Goal: Transaction & Acquisition: Purchase product/service

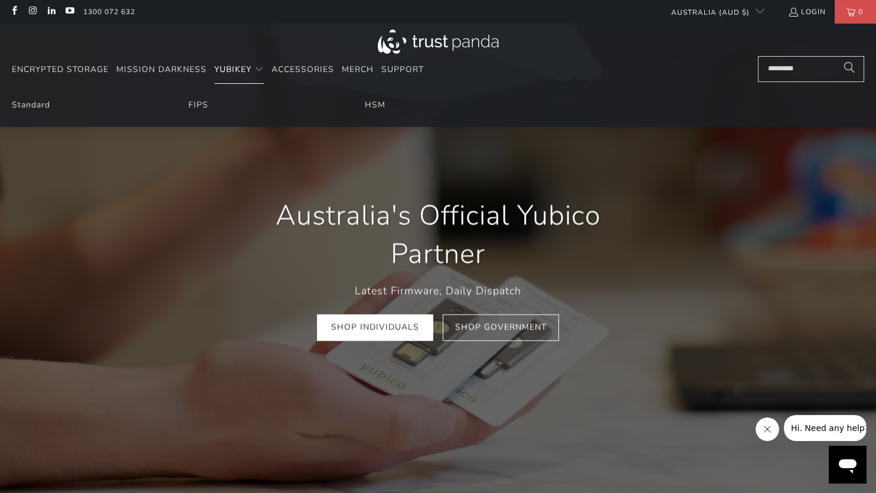
click at [233, 67] on span "YubiKey" at bounding box center [232, 69] width 37 height 11
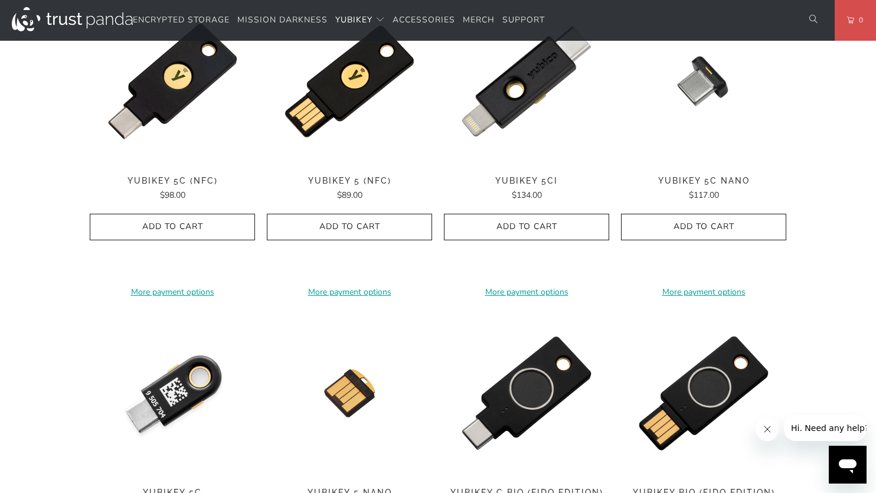
scroll to position [472, 0]
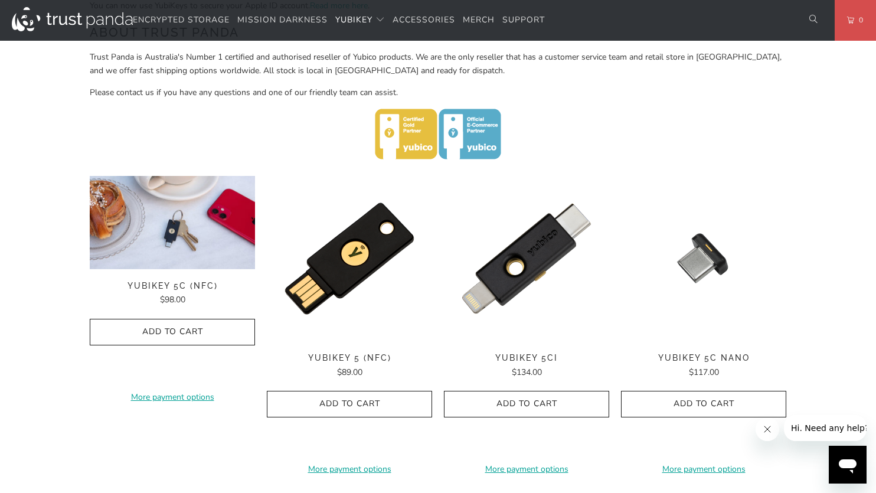
click at [178, 253] on img at bounding box center [172, 222] width 165 height 93
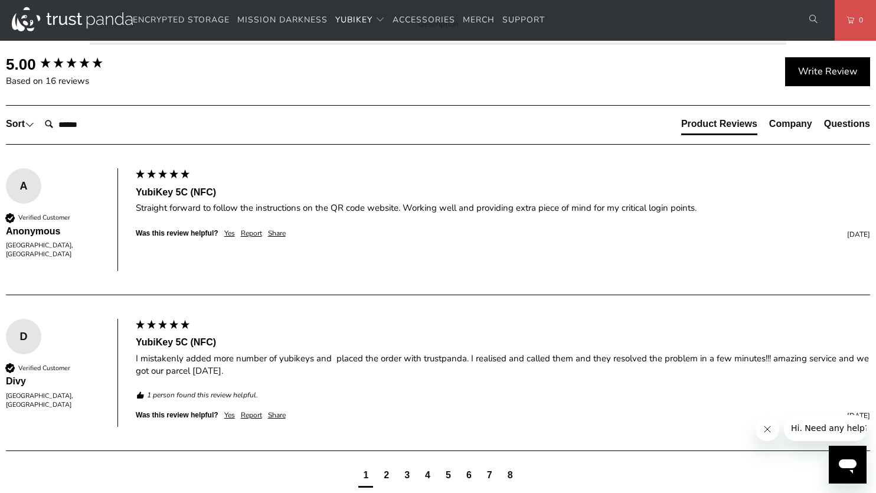
scroll to position [709, 0]
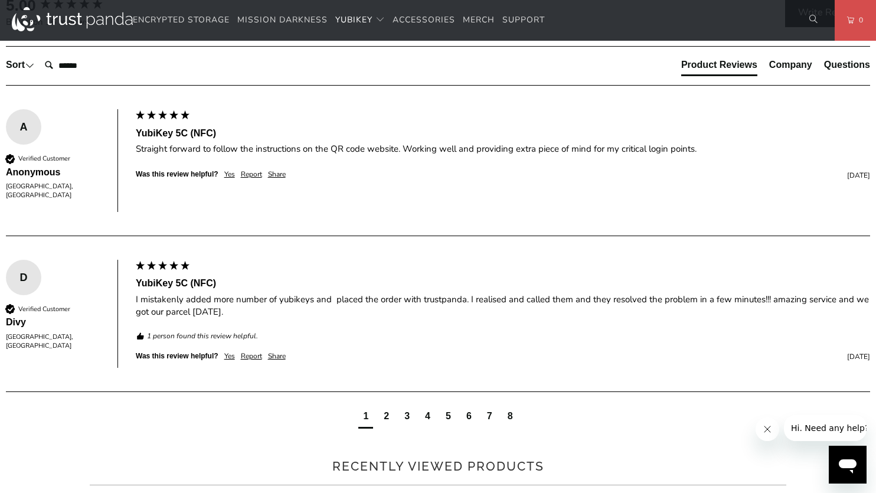
drag, startPoint x: 755, startPoint y: 400, endPoint x: 115, endPoint y: 400, distance: 640.0
click at [0, 0] on div "The YubiKey 5C NFC works with more online services and applications than any ot…" at bounding box center [0, 0] width 0 height 0
copy p "TAP-AND-GO - Just tap YubiKey 5C NFC to NFC-enabled Android, Windows 10 and iOS…"
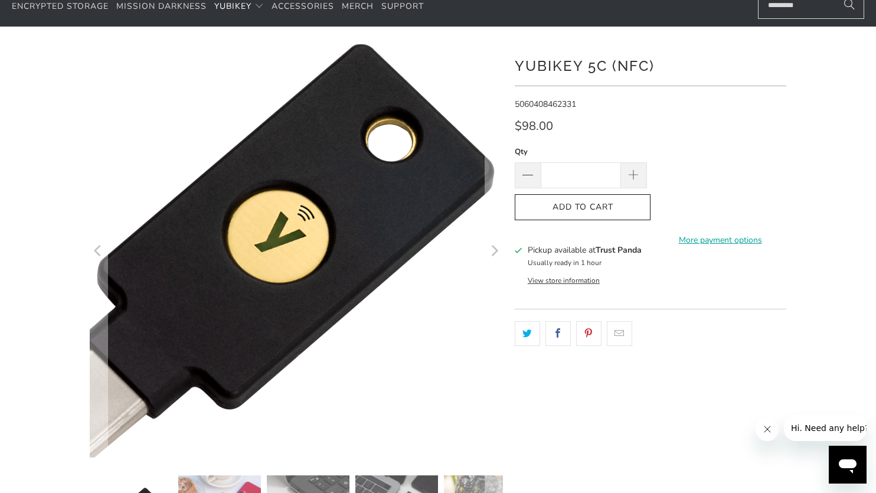
scroll to position [0, 0]
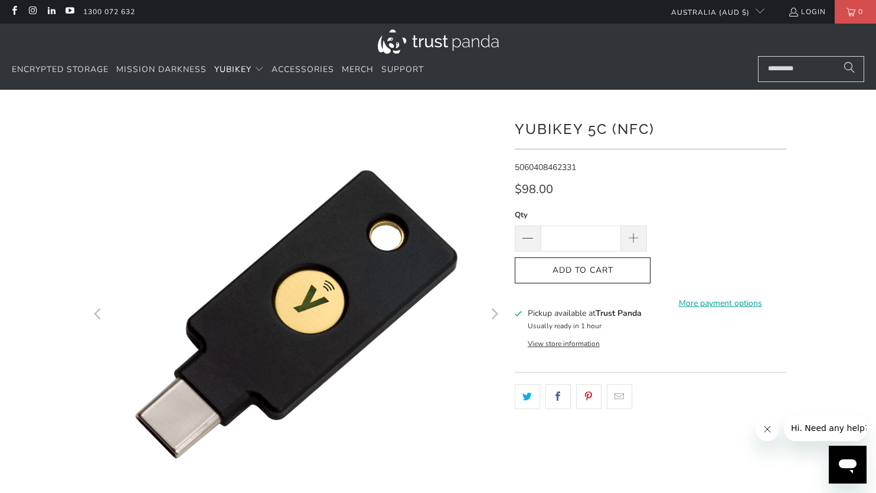
click at [792, 73] on input "Search..." at bounding box center [811, 69] width 106 height 26
paste input "**********"
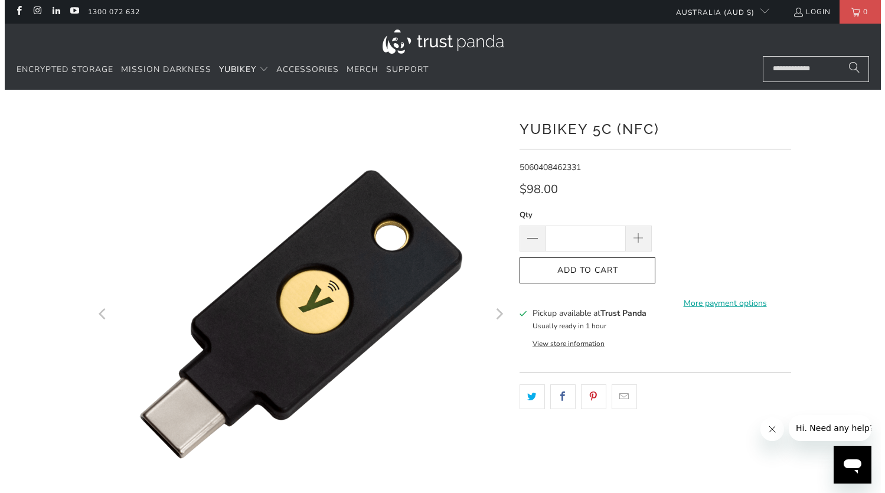
scroll to position [0, 6]
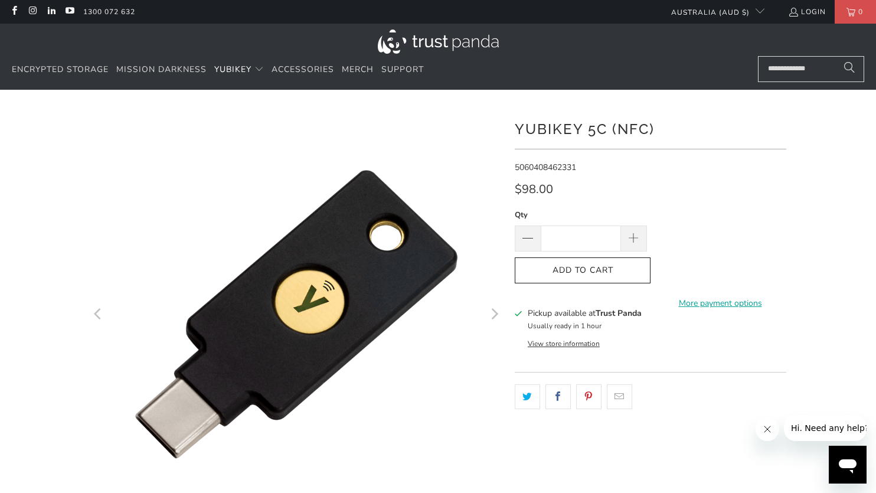
type input "**********"
click at [835, 56] on button "Search" at bounding box center [850, 69] width 30 height 26
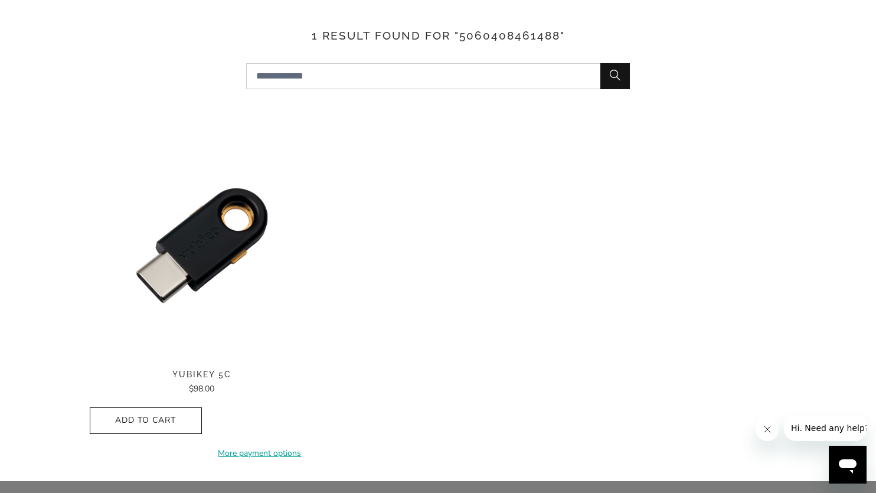
click at [216, 259] on img at bounding box center [202, 245] width 224 height 224
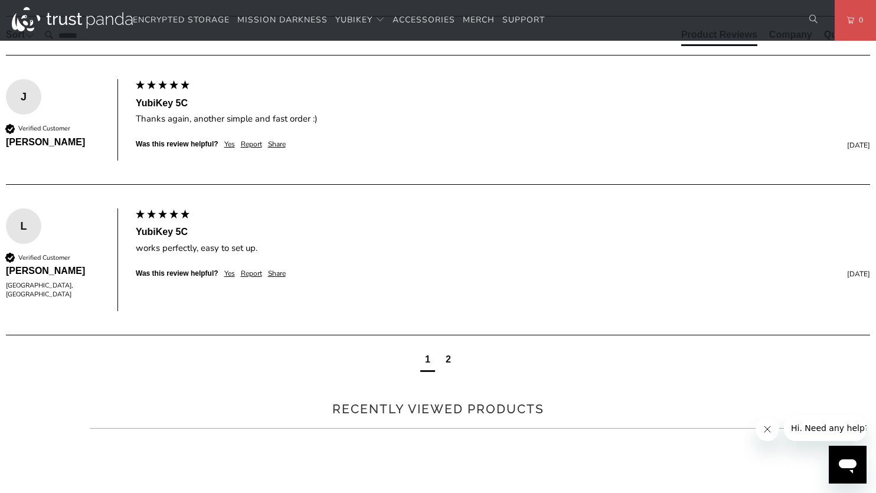
scroll to position [768, 0]
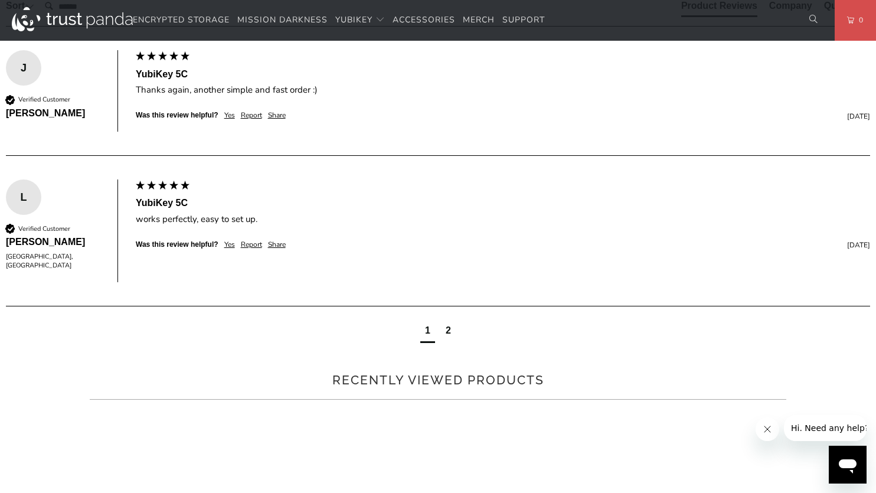
drag, startPoint x: 347, startPoint y: 341, endPoint x: 156, endPoint y: 338, distance: 191.3
click at [0, 0] on p "SIMPLE - Just insert into USB port and tap the gold contact DURABLE - Fiberglas…" at bounding box center [0, 0] width 0 height 0
copy p "Just insert into USB port and tap the gold contact"
click at [0, 0] on h3 "Product Features (Personal)" at bounding box center [0, 0] width 0 height 0
drag, startPoint x: 353, startPoint y: 293, endPoint x: 149, endPoint y: 280, distance: 204.1
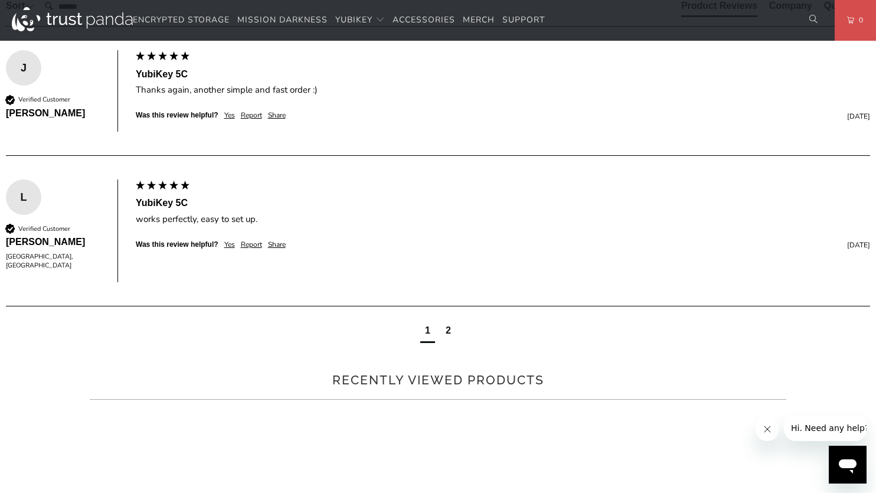
click at [0, 0] on p "SIMPLE - Most effective way to protect against account takeovers EASY - Intuiti…" at bounding box center [0, 0] width 0 height 0
copy p "MULTI-PROTOCOL - Bridge between authentication methods and systems WORKS - Yubi…"
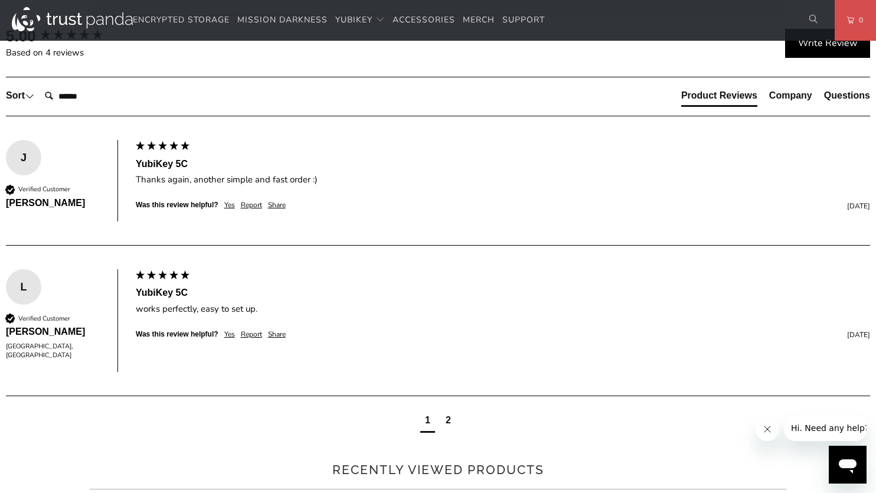
scroll to position [649, 0]
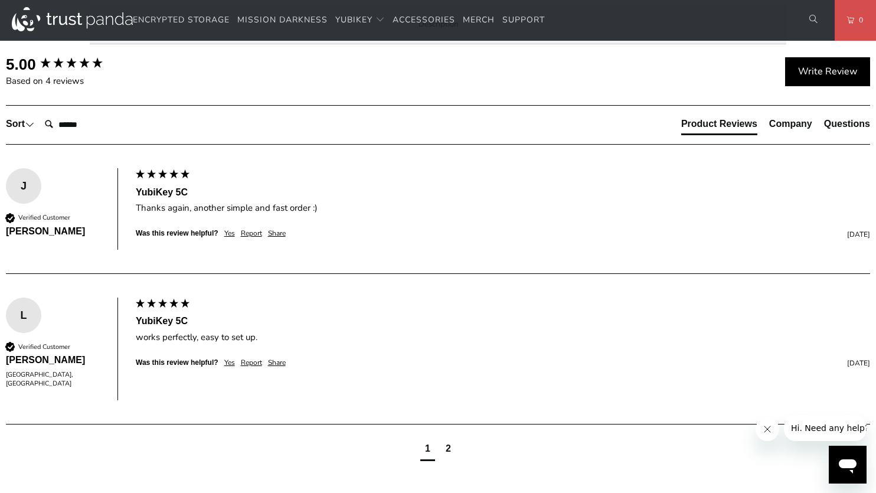
copy p "The YubiKey 5C is FIDO and FIDO2 certified. It works with Google Chrome or any …"
drag, startPoint x: 529, startPoint y: 303, endPoint x: 113, endPoint y: 285, distance: 416.7
click at [0, 0] on div "The YubiKey 5C is the #1 security key that works with more online services and …" at bounding box center [0, 0] width 0 height 0
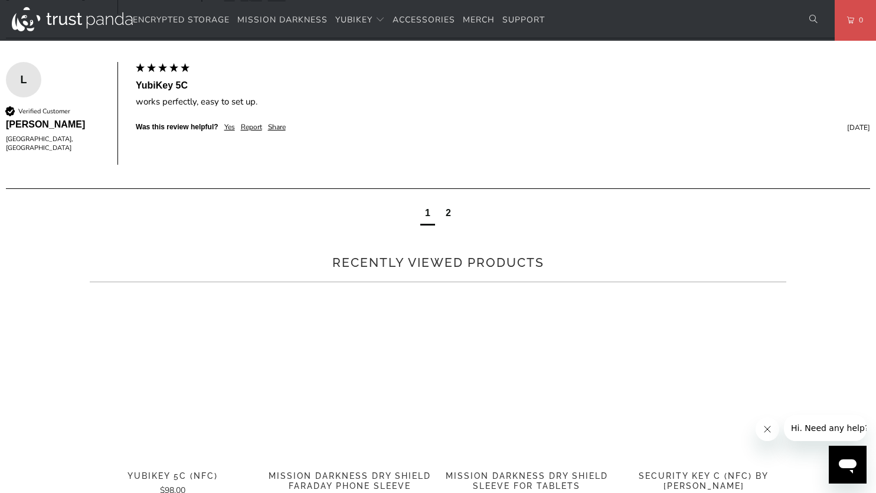
scroll to position [886, 0]
drag, startPoint x: 361, startPoint y: 178, endPoint x: 110, endPoint y: 166, distance: 250.6
click at [0, 0] on div "The YubiKey 5C is the #1 security key that works with more online services and …" at bounding box center [0, 0] width 0 height 0
copy p "MULTI-PROTOCOL - Bridge between authentication methods and systems WORKS - Yubi…"
copy div "MULTI-PROTOCOL - Bridge between authentication methods and systems WORKS - Yubi…"
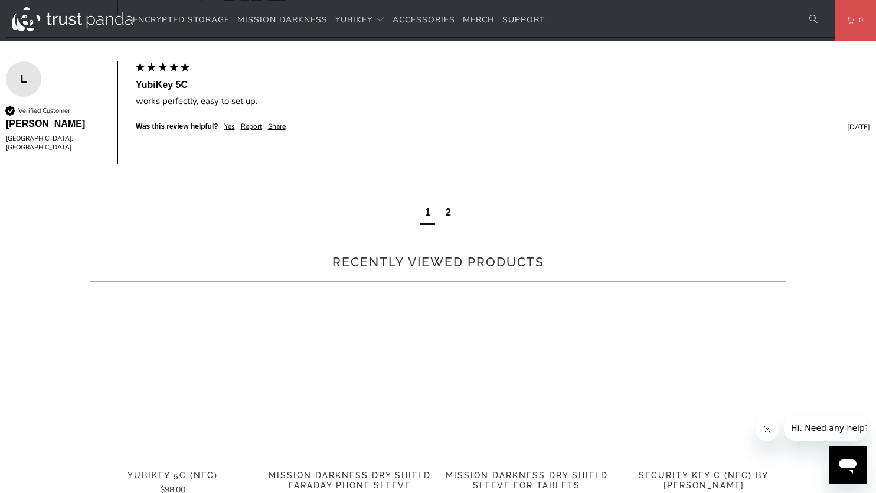
drag, startPoint x: 342, startPoint y: 223, endPoint x: 106, endPoint y: 163, distance: 243.7
click at [0, 0] on div "Overview Specifications Enterprise and Government Local Service & Support Overv…" at bounding box center [0, 0] width 0 height 0
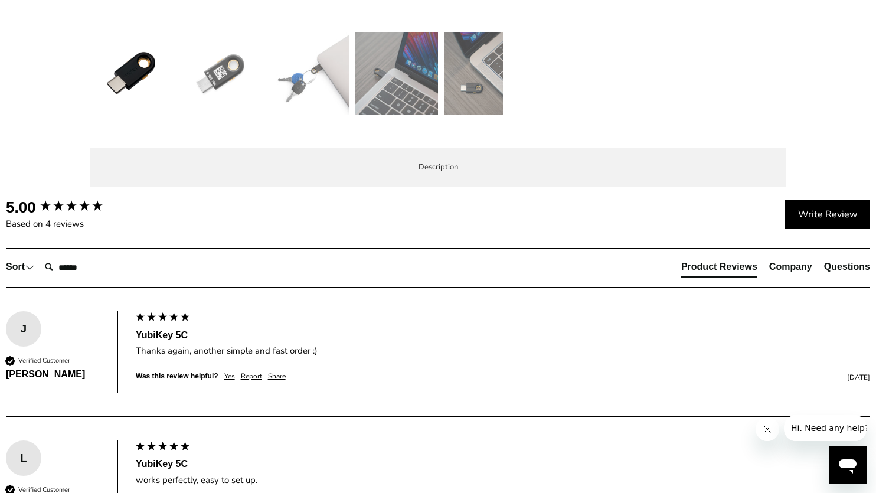
scroll to position [531, 0]
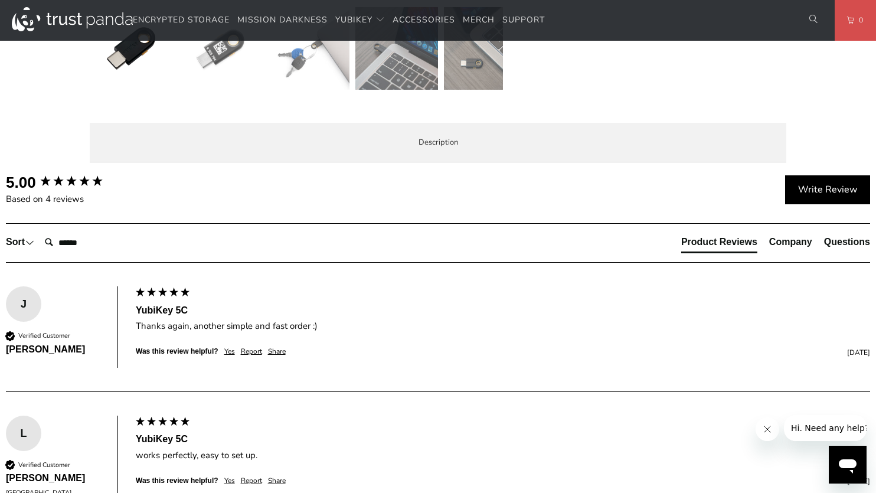
drag, startPoint x: 201, startPoint y: 190, endPoint x: 211, endPoint y: 197, distance: 12.3
click at [0, 0] on span "Specifications" at bounding box center [0, 0] width 0 height 0
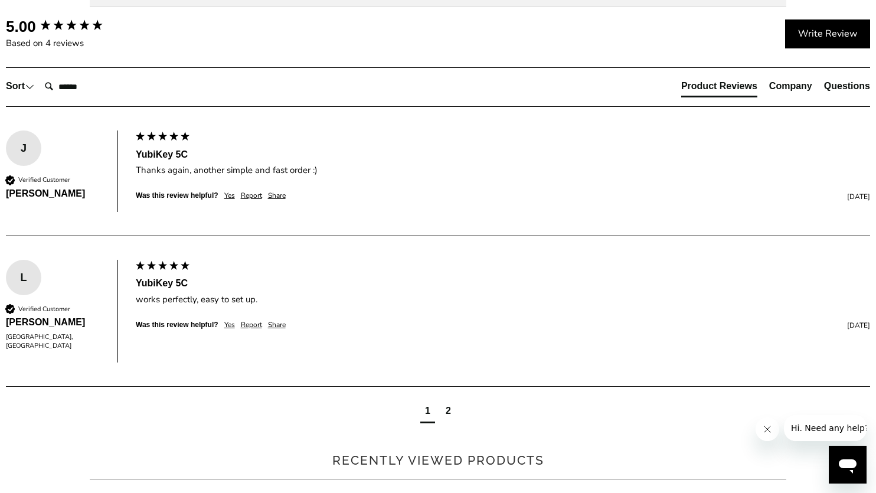
scroll to position [709, 0]
